Goal: Transaction & Acquisition: Purchase product/service

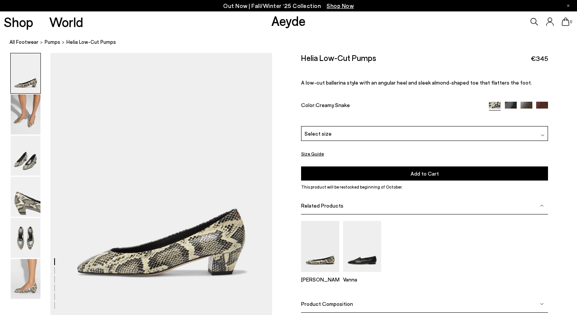
click at [386, 140] on div "Select size" at bounding box center [424, 133] width 247 height 15
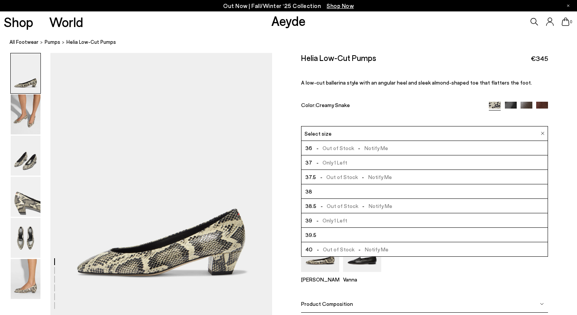
click at [392, 119] on div "Helia Low-Cut Pumps €345 A low-cut ballerina style with an angular heel and sle…" at bounding box center [424, 89] width 247 height 73
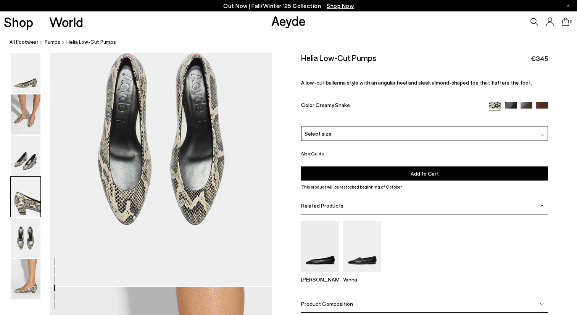
scroll to position [918, 0]
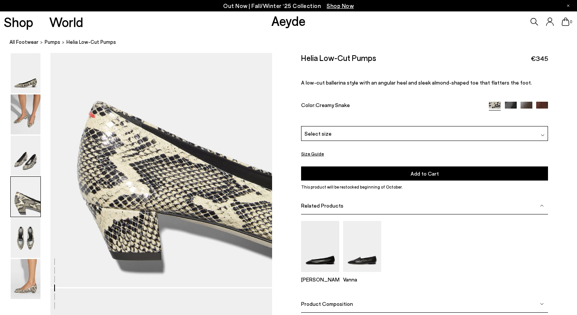
click at [312, 138] on div "Select size" at bounding box center [424, 133] width 247 height 15
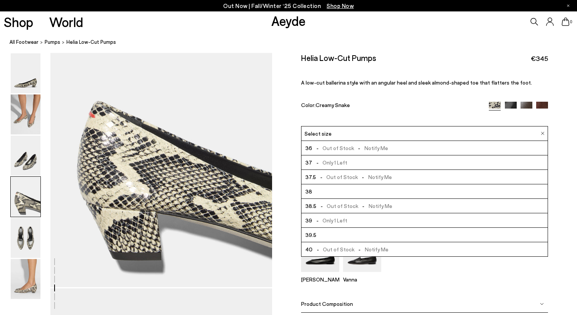
click at [328, 203] on span "- Out of Stock - Notify Me" at bounding box center [354, 206] width 76 height 10
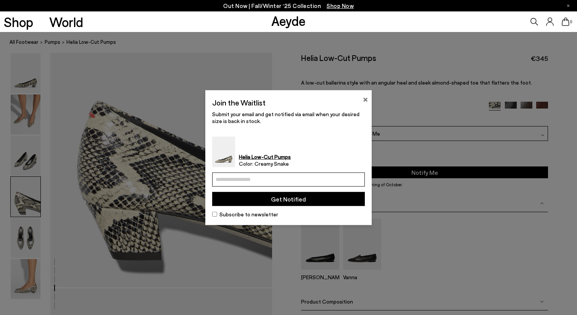
click at [364, 97] on button "×" at bounding box center [365, 98] width 5 height 9
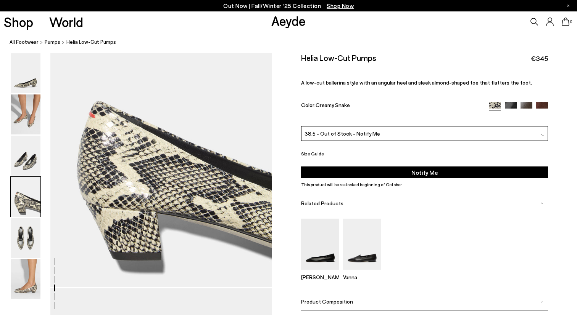
click at [362, 137] on span "38.5 - Out of Stock - Notify Me" at bounding box center [342, 134] width 76 height 8
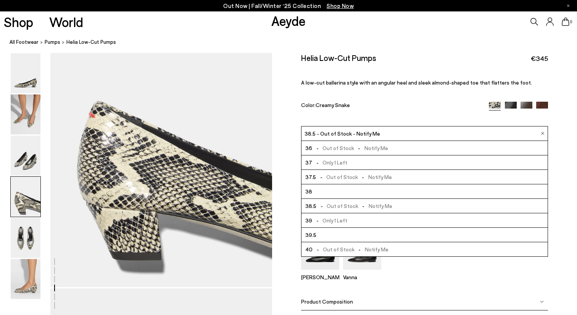
click at [331, 221] on span "- Only 1 Left" at bounding box center [329, 221] width 35 height 10
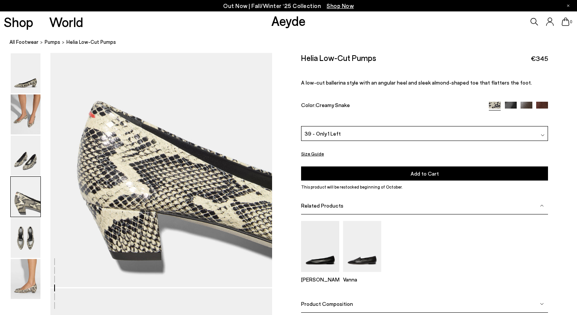
click at [381, 174] on button "Add to Cart Select a Size First" at bounding box center [424, 174] width 247 height 14
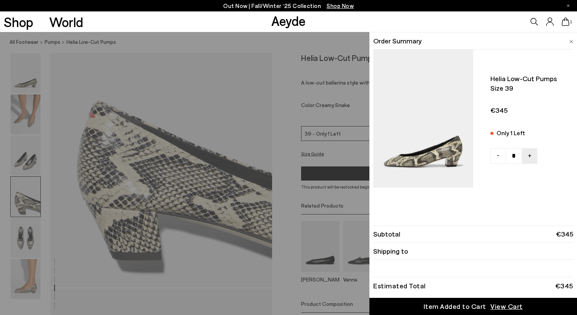
click at [566, 25] on icon at bounding box center [565, 22] width 8 height 8
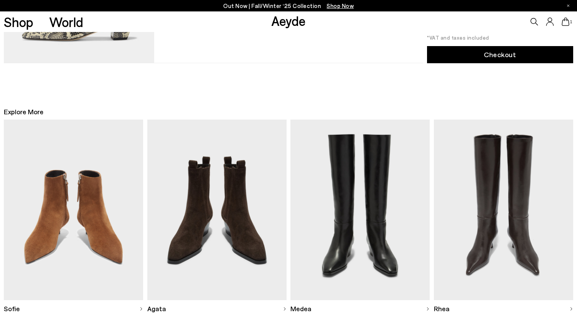
scroll to position [452, 0]
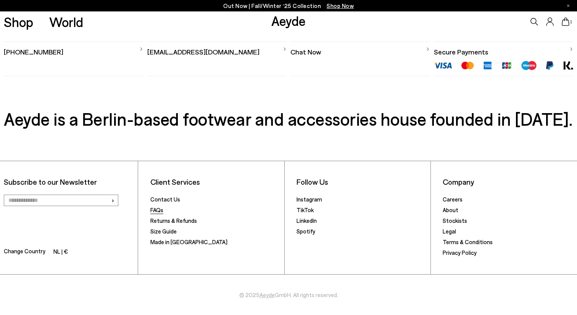
click at [159, 207] on link "FAQs" at bounding box center [156, 210] width 13 height 7
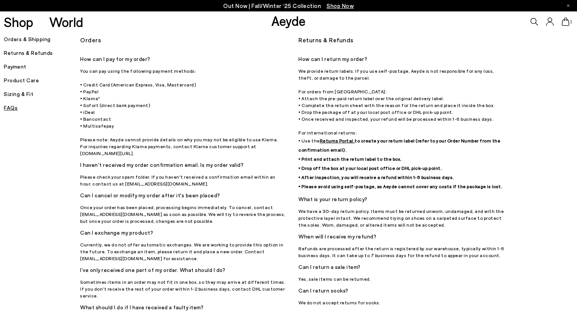
click at [278, 27] on link "Aeyde" at bounding box center [288, 21] width 34 height 16
